Goal: Transaction & Acquisition: Obtain resource

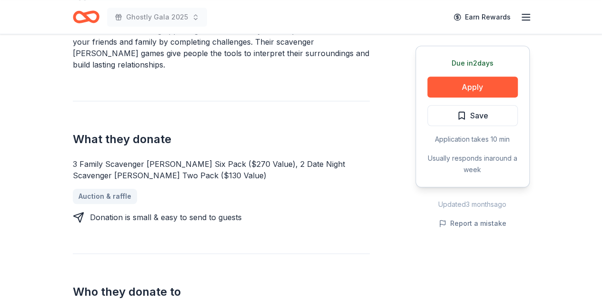
scroll to position [333, 0]
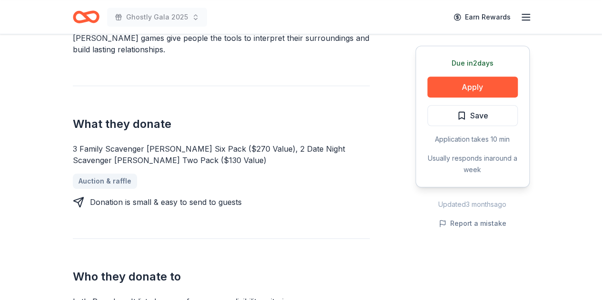
drag, startPoint x: 204, startPoint y: 141, endPoint x: 225, endPoint y: 138, distance: 21.1
click at [225, 143] on div "3 Family Scavenger [PERSON_NAME] Six Pack ($270 Value), 2 Date Night Scavenger …" at bounding box center [221, 154] width 297 height 23
click at [212, 196] on div "Donation is small & easy to send to guests" at bounding box center [166, 201] width 152 height 11
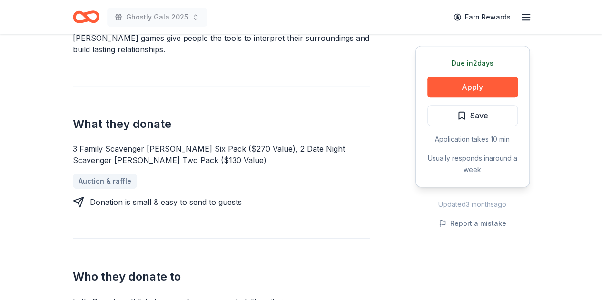
drag, startPoint x: 75, startPoint y: 133, endPoint x: 186, endPoint y: 148, distance: 111.4
click at [189, 149] on div "3 Family Scavenger [PERSON_NAME] Six Pack ($270 Value), 2 Date Night Scavenger …" at bounding box center [221, 154] width 297 height 23
drag, startPoint x: 160, startPoint y: 148, endPoint x: 57, endPoint y: 139, distance: 103.2
click at [80, 143] on div "3 Family Scavenger [PERSON_NAME] Six Pack ($270 Value), 2 Date Night Scavenger …" at bounding box center [221, 154] width 297 height 23
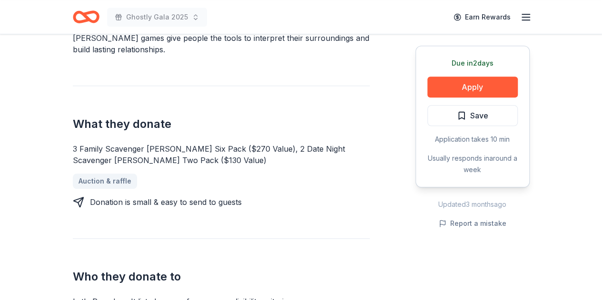
click at [80, 143] on div "3 Family Scavenger [PERSON_NAME] Six Pack ($270 Value), 2 Date Night Scavenger …" at bounding box center [221, 154] width 297 height 23
click at [82, 143] on div "3 Family Scavenger [PERSON_NAME] Six Pack ($270 Value), 2 Date Night Scavenger …" at bounding box center [221, 154] width 297 height 23
click at [87, 143] on div "3 Family Scavenger [PERSON_NAME] Six Pack ($270 Value), 2 Date Night Scavenger …" at bounding box center [221, 154] width 297 height 23
drag, startPoint x: 66, startPoint y: 135, endPoint x: 167, endPoint y: 142, distance: 101.1
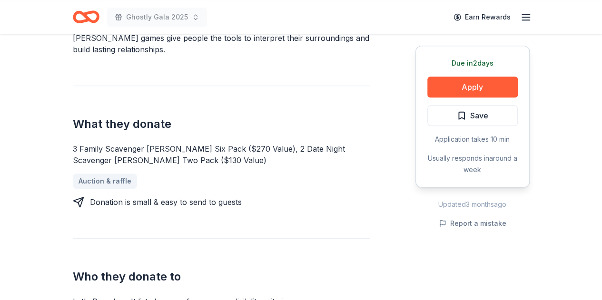
click at [165, 143] on div "3 Family Scavenger [PERSON_NAME] Six Pack ($270 Value), 2 Date Night Scavenger …" at bounding box center [221, 154] width 297 height 23
click at [143, 143] on div "3 Family Scavenger [PERSON_NAME] Six Pack ($270 Value), 2 Date Night Scavenger …" at bounding box center [221, 154] width 297 height 23
click at [128, 143] on div "3 Family Scavenger [PERSON_NAME] Six Pack ($270 Value), 2 Date Night Scavenger …" at bounding box center [221, 154] width 297 height 23
click at [127, 143] on div "3 Family Scavenger [PERSON_NAME] Six Pack ($270 Value), 2 Date Night Scavenger …" at bounding box center [221, 154] width 297 height 23
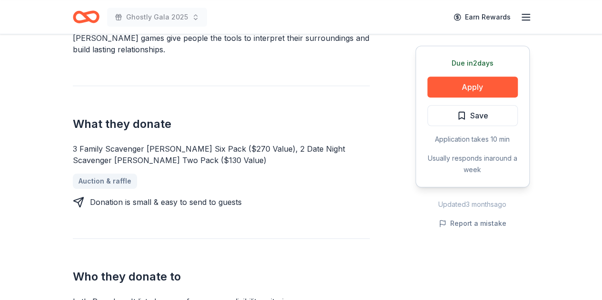
click at [127, 143] on div "3 Family Scavenger [PERSON_NAME] Six Pack ($270 Value), 2 Date Night Scavenger …" at bounding box center [221, 154] width 297 height 23
drag, startPoint x: 80, startPoint y: 117, endPoint x: 180, endPoint y: 110, distance: 100.2
click at [180, 117] on h2 "What they donate" at bounding box center [221, 124] width 297 height 15
click at [117, 144] on div "3 Family Scavenger [PERSON_NAME] Six Pack ($270 Value), 2 Date Night Scavenger …" at bounding box center [221, 154] width 297 height 23
drag, startPoint x: 91, startPoint y: 129, endPoint x: 230, endPoint y: 137, distance: 139.6
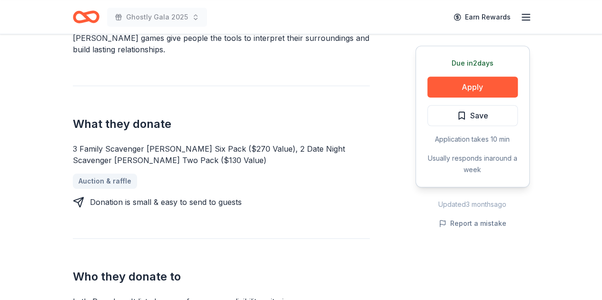
click at [230, 137] on div "What they donate 3 Family Scavenger [PERSON_NAME] Six Pack ($270 Value), 2 Date…" at bounding box center [221, 147] width 297 height 122
click at [170, 143] on div "3 Family Scavenger [PERSON_NAME] Six Pack ($270 Value), 2 Date Night Scavenger …" at bounding box center [221, 154] width 297 height 23
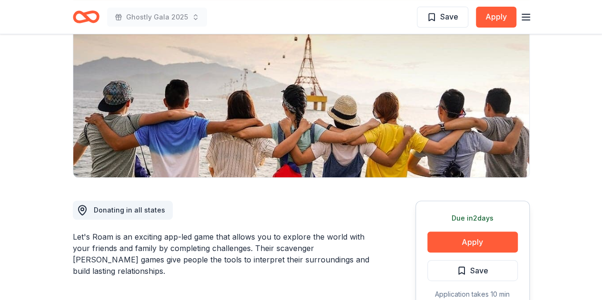
scroll to position [48, 0]
